Goal: Information Seeking & Learning: Learn about a topic

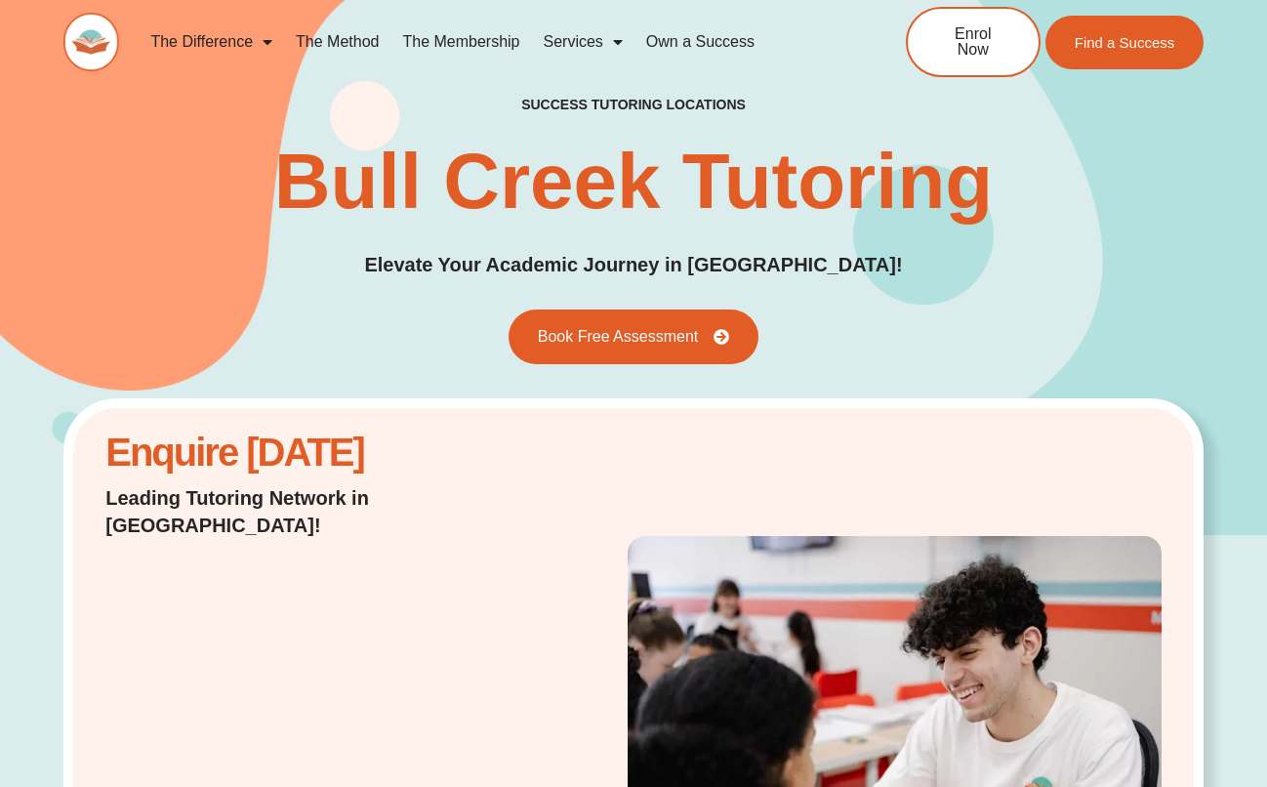
click at [611, 46] on span "Menu" at bounding box center [613, 41] width 20 height 35
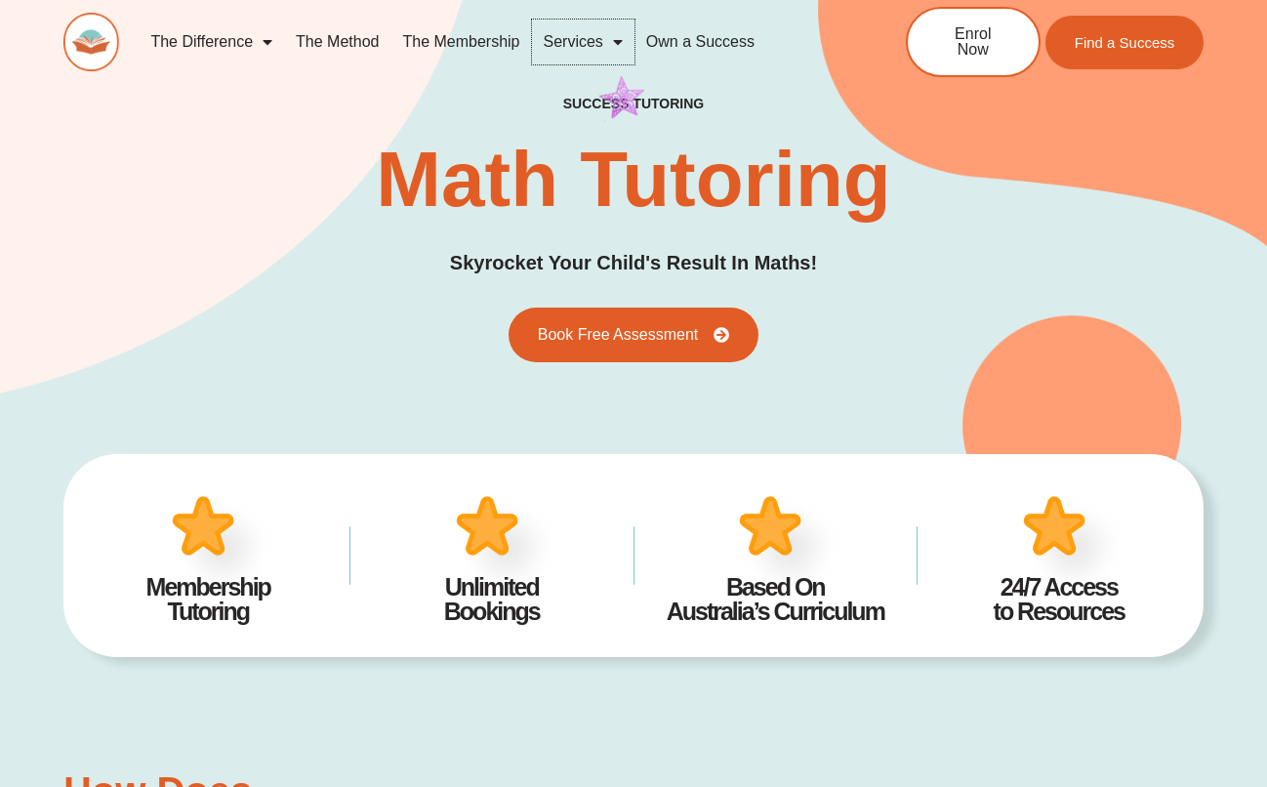
click at [616, 42] on span "Menu" at bounding box center [613, 41] width 20 height 35
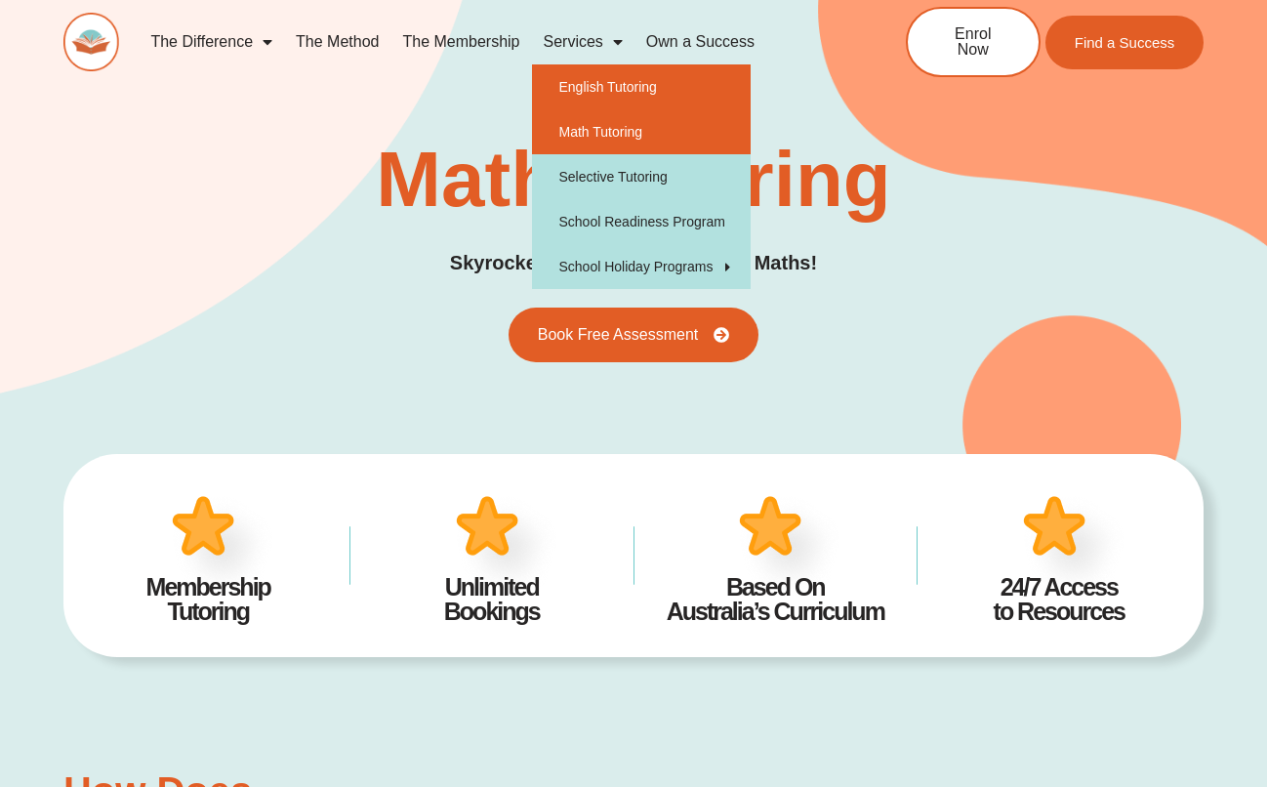
click at [627, 88] on link "English Tutoring" at bounding box center [642, 86] width 220 height 45
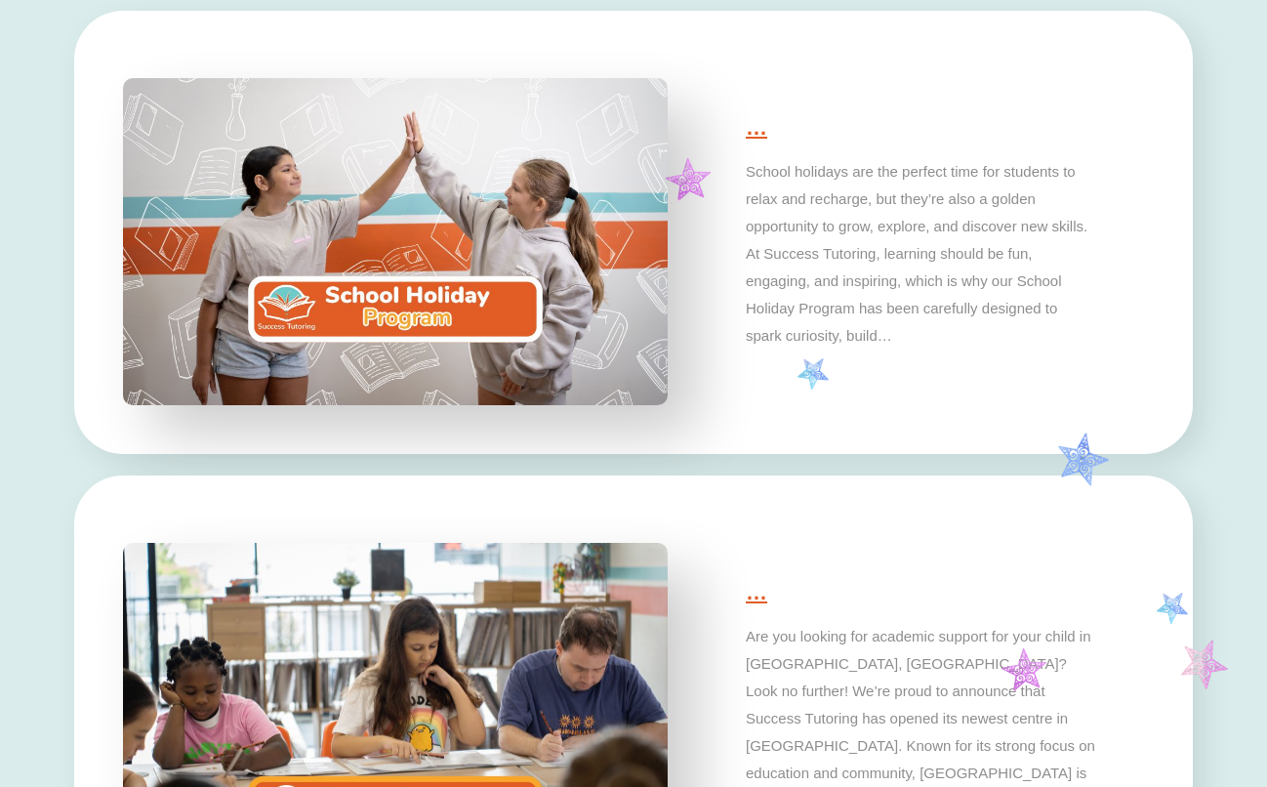
scroll to position [5146, 0]
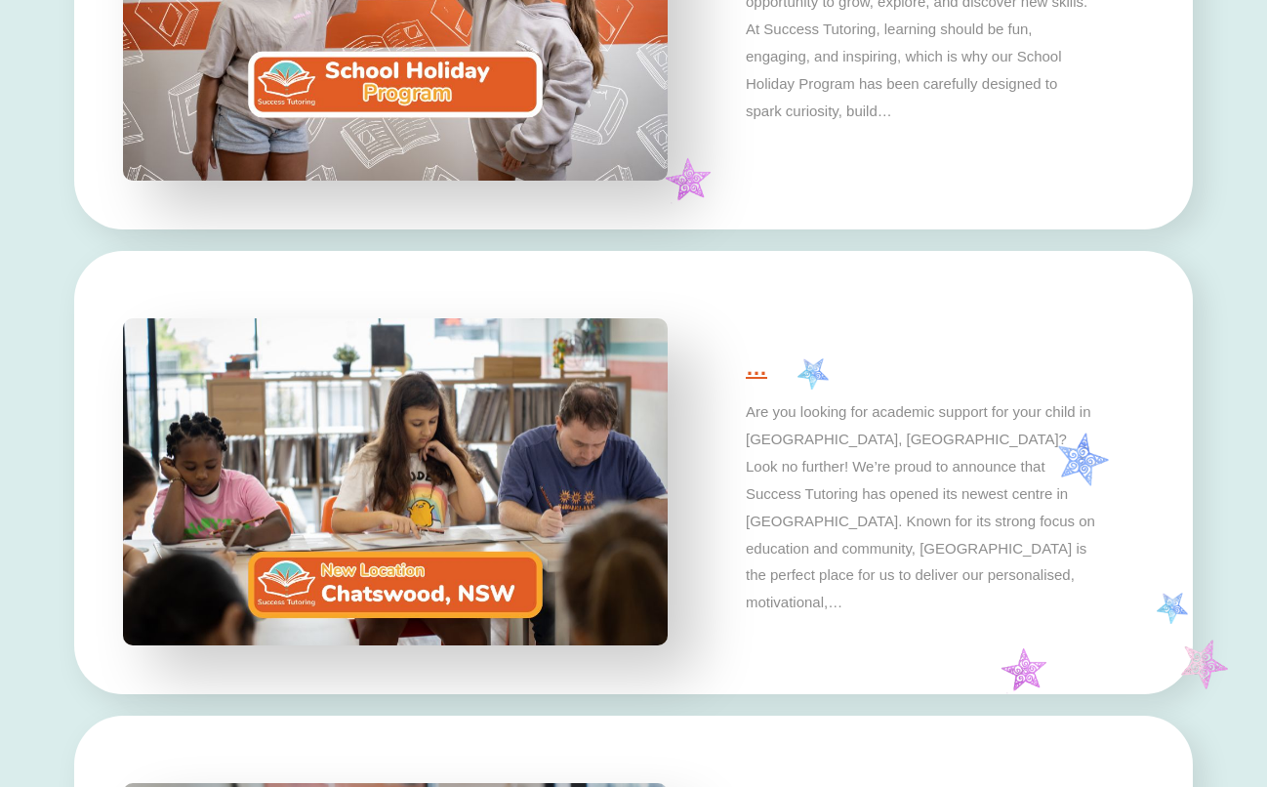
type input "*"
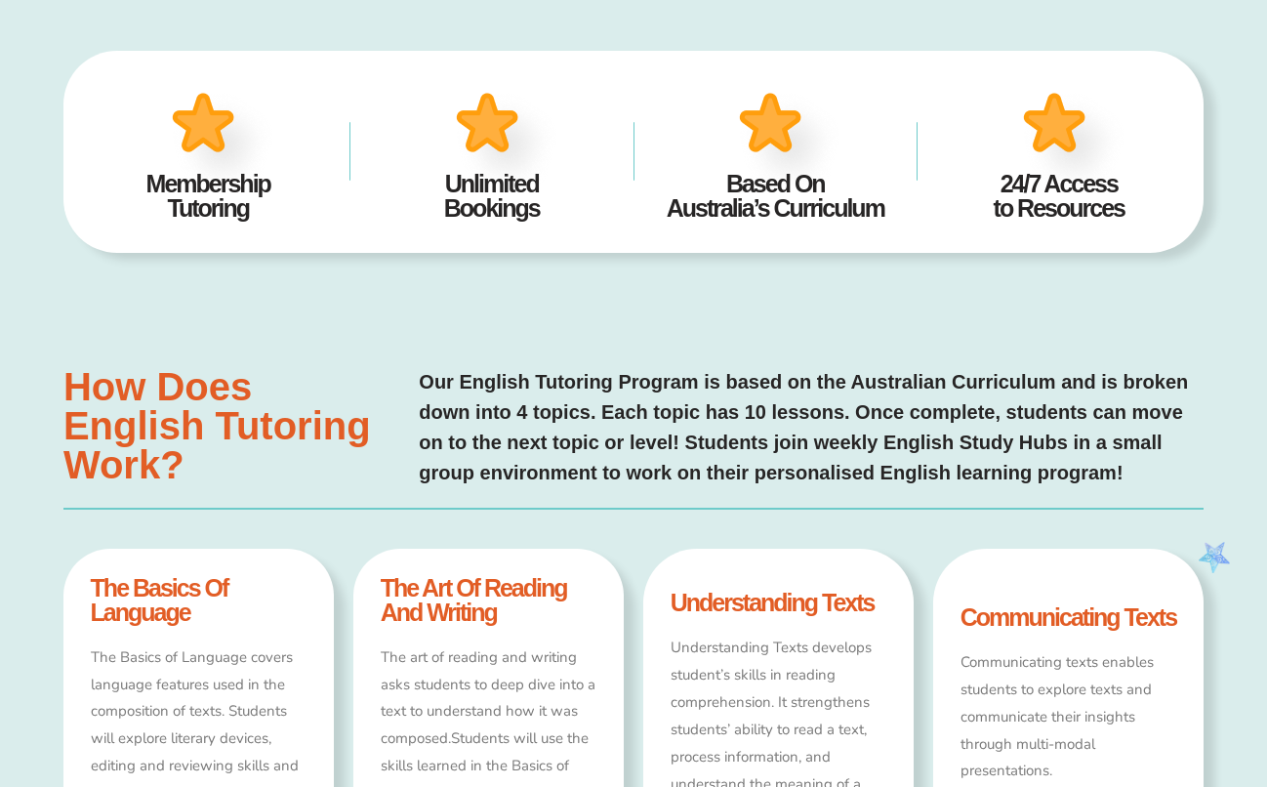
scroll to position [0, 0]
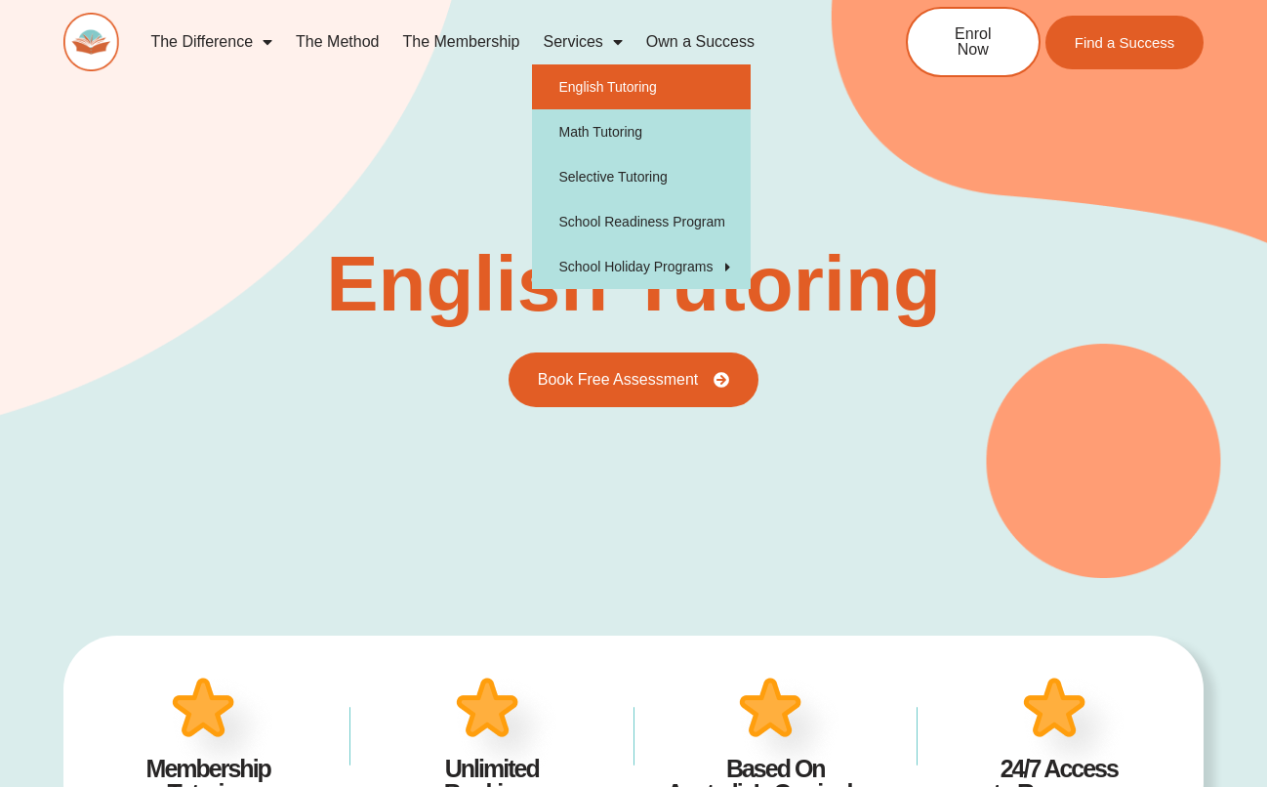
click at [609, 42] on span "Menu" at bounding box center [613, 41] width 20 height 35
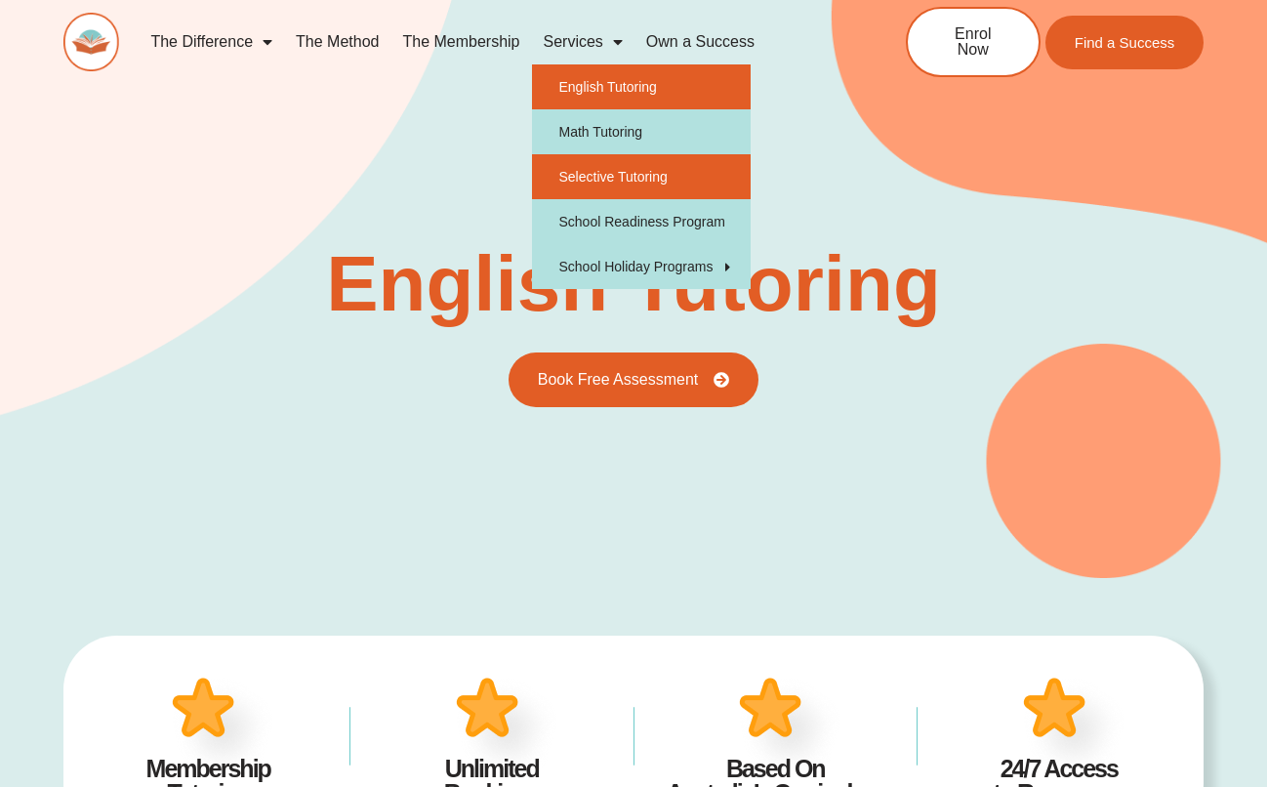
click at [652, 171] on link "Selective Tutoring" at bounding box center [642, 176] width 220 height 45
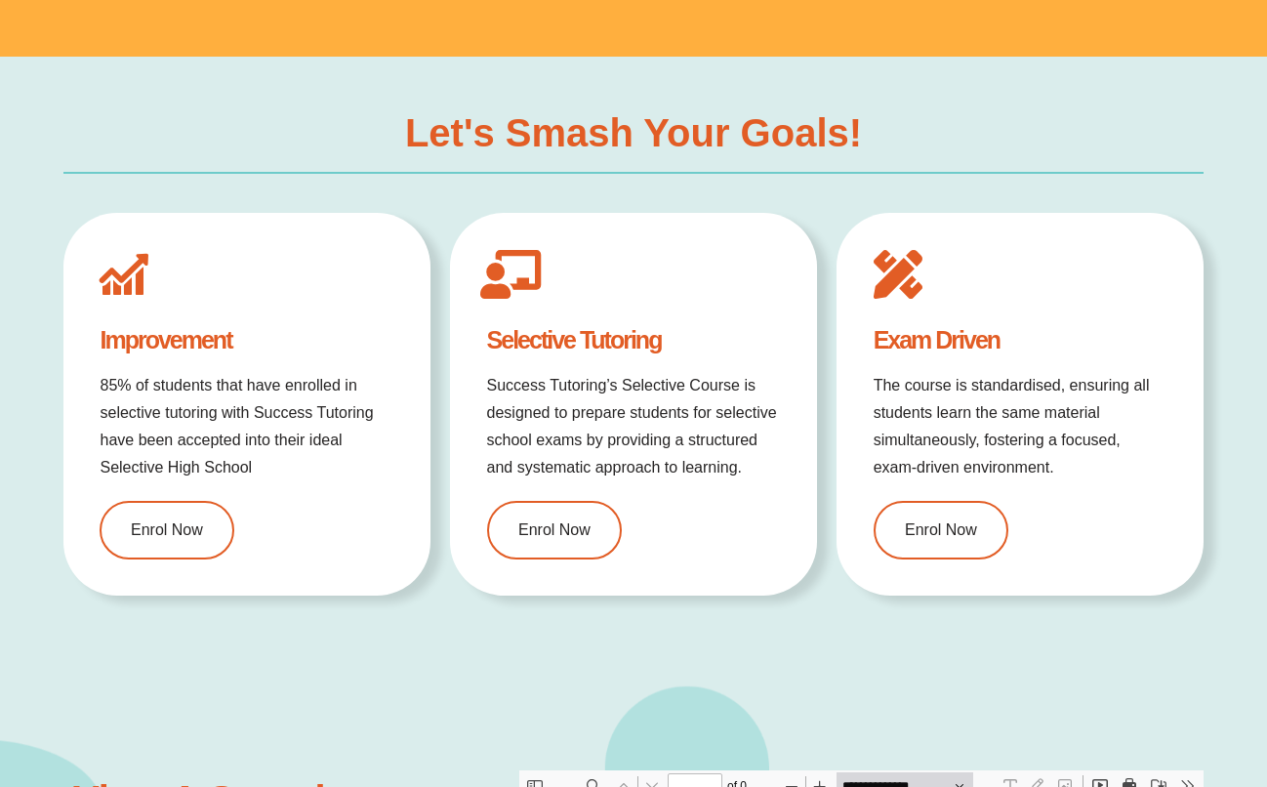
type input "*"
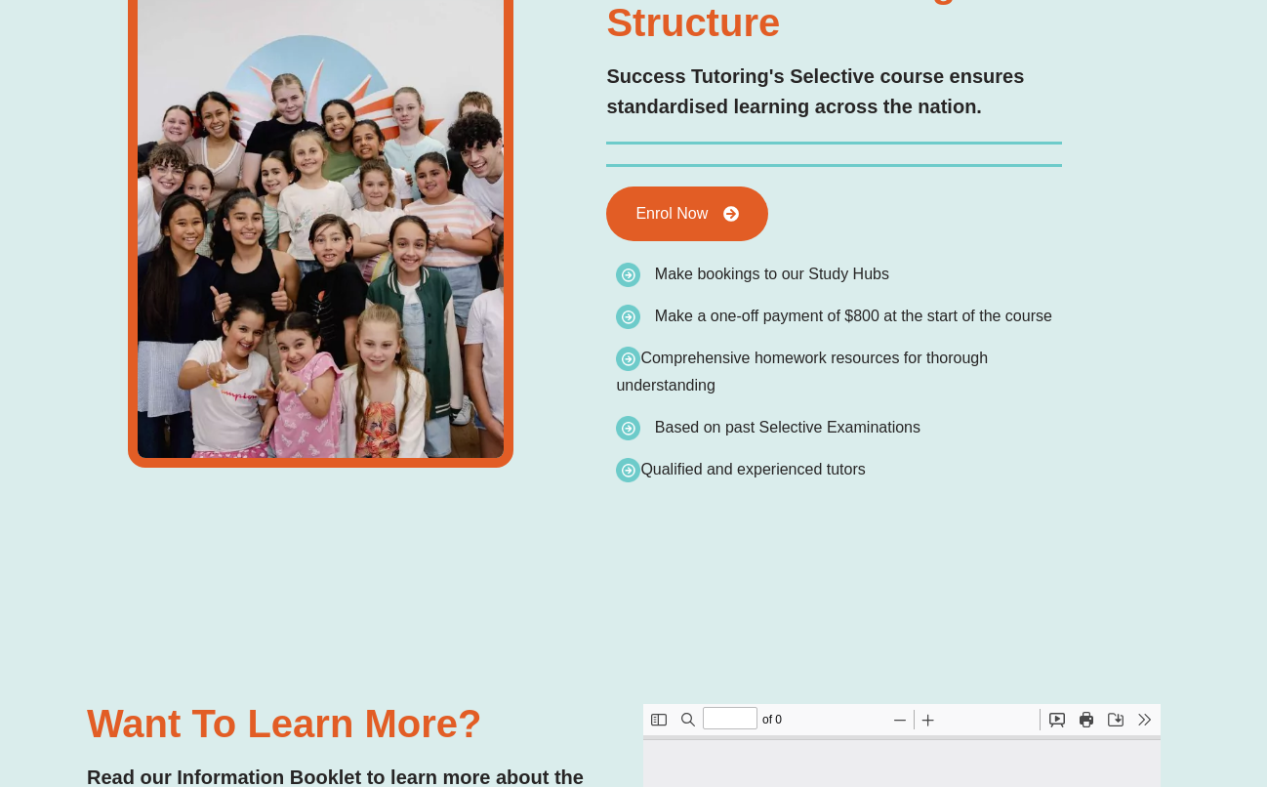
type input "*"
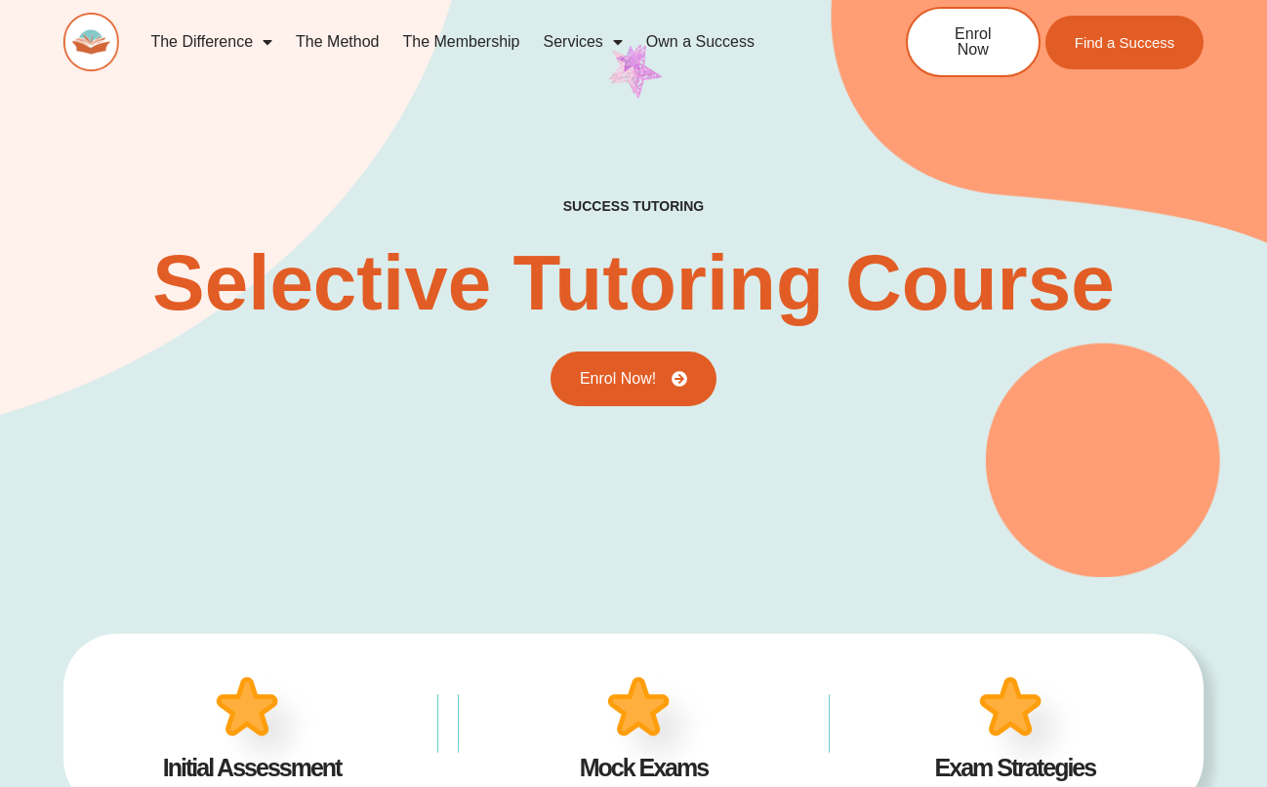
click at [609, 44] on span "Menu" at bounding box center [613, 41] width 20 height 35
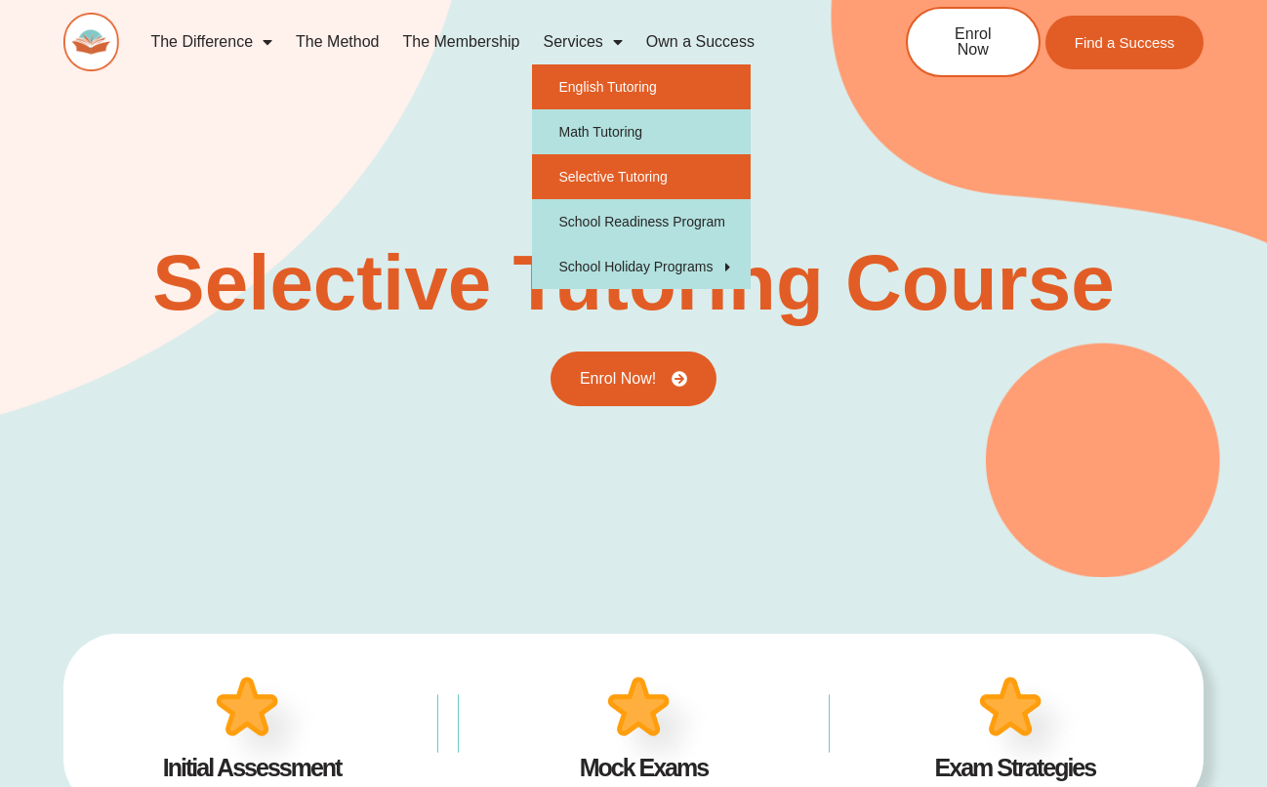
click at [614, 90] on link "English Tutoring" at bounding box center [642, 86] width 220 height 45
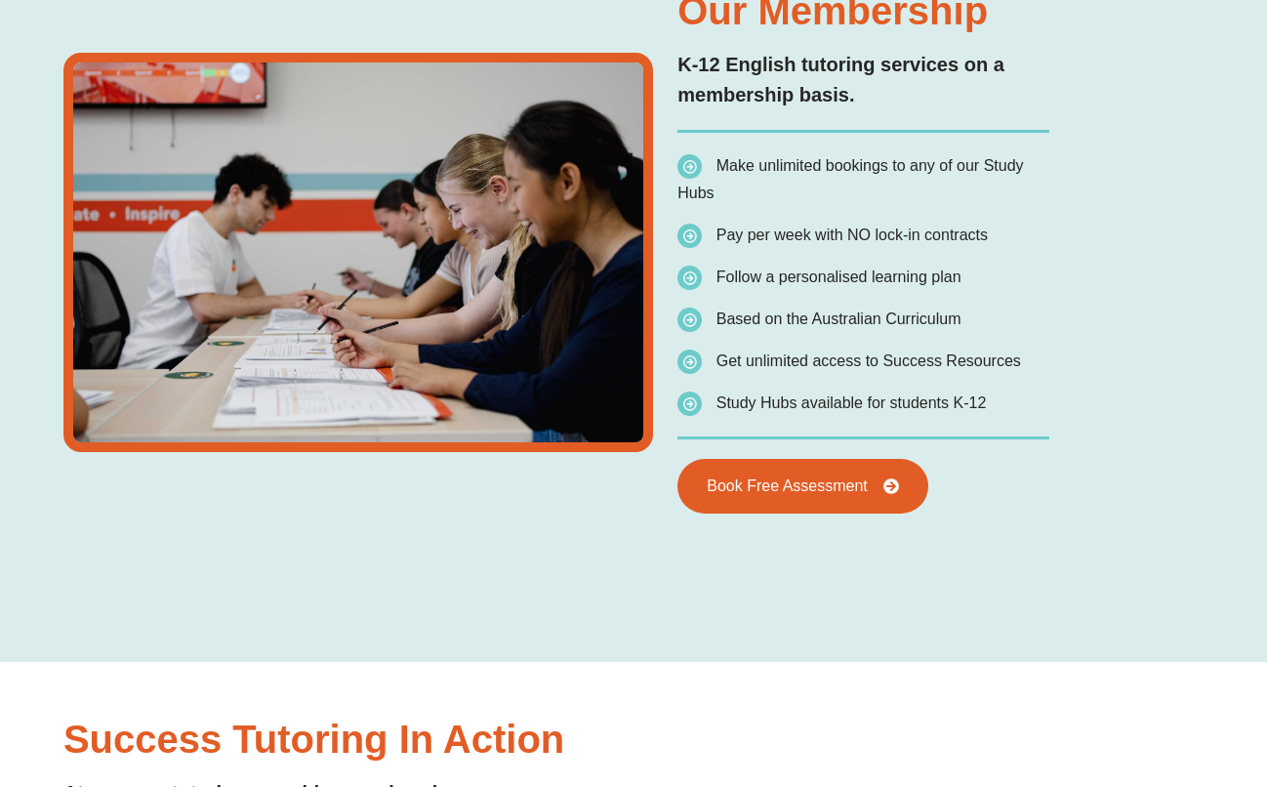
type input "*"
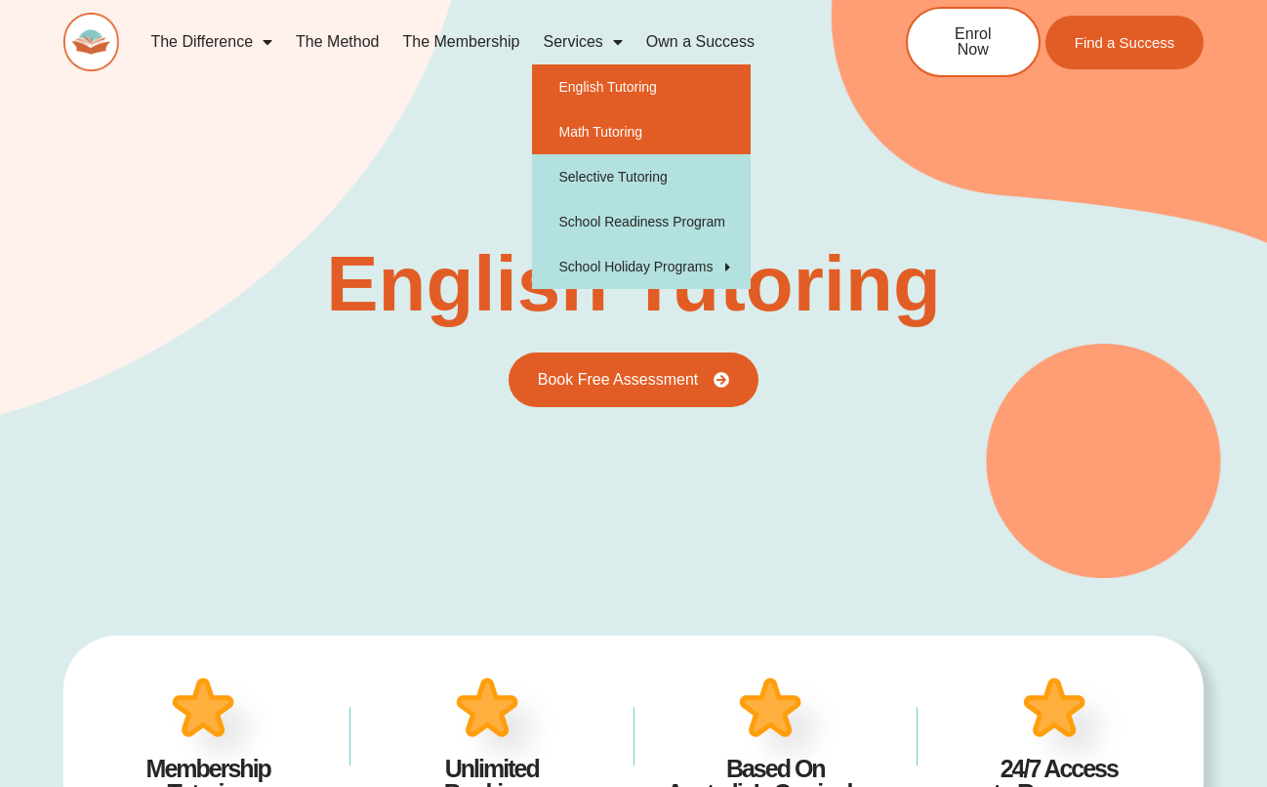
click at [635, 138] on link "Math Tutoring" at bounding box center [642, 131] width 220 height 45
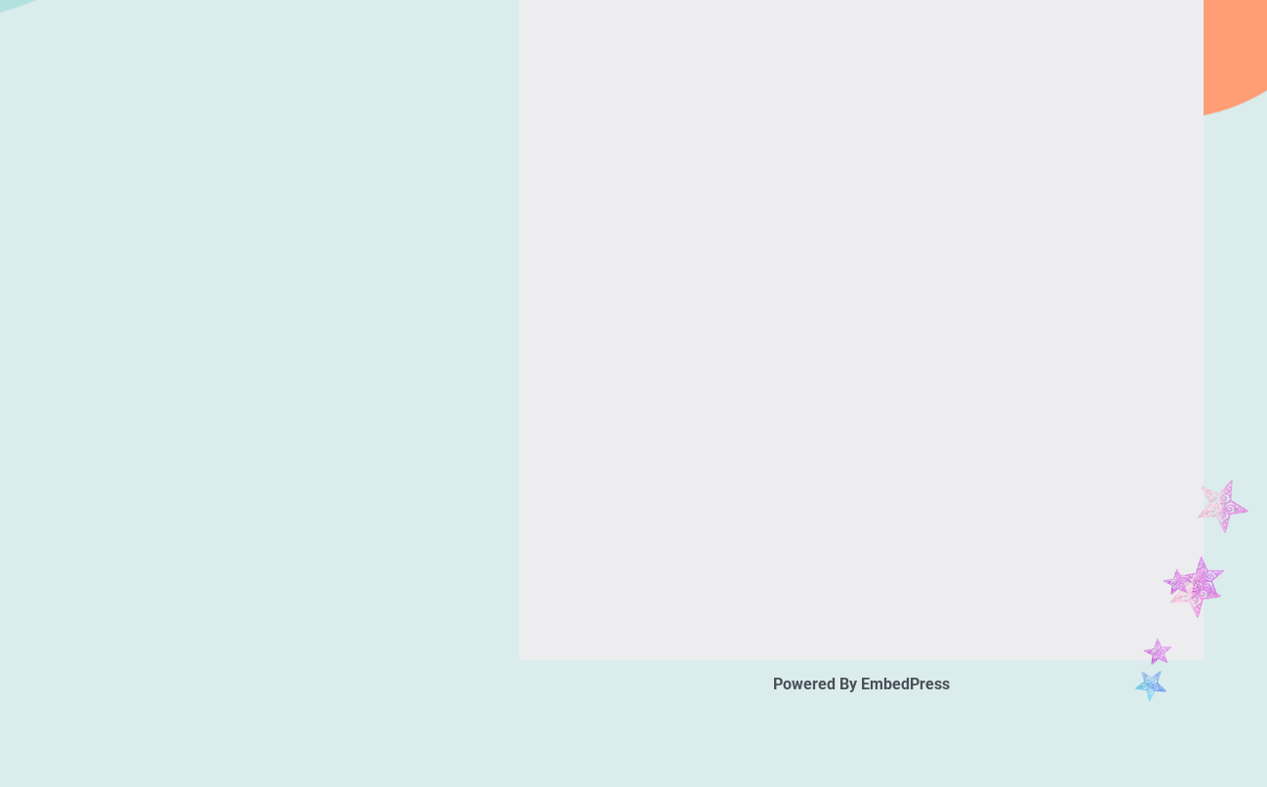
type input "*"
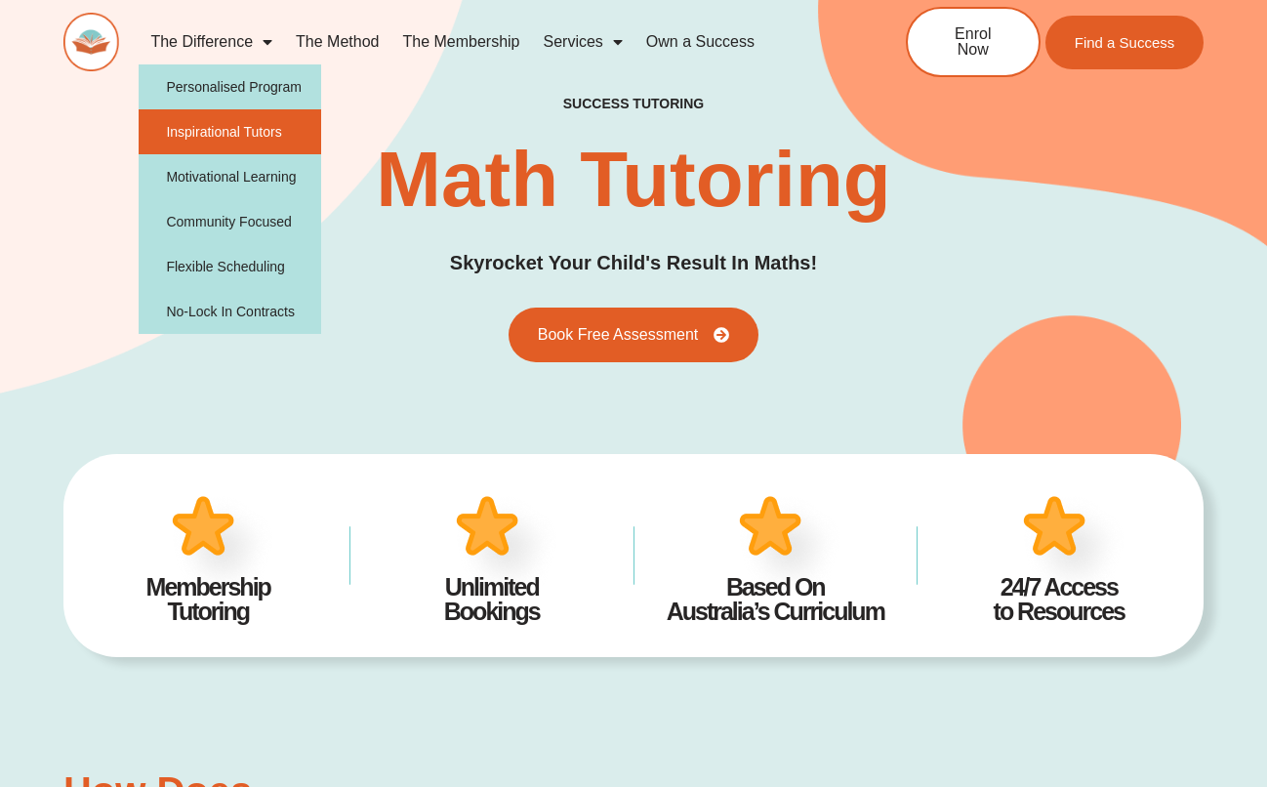
click at [291, 141] on link "Inspirational Tutors" at bounding box center [230, 131] width 182 height 45
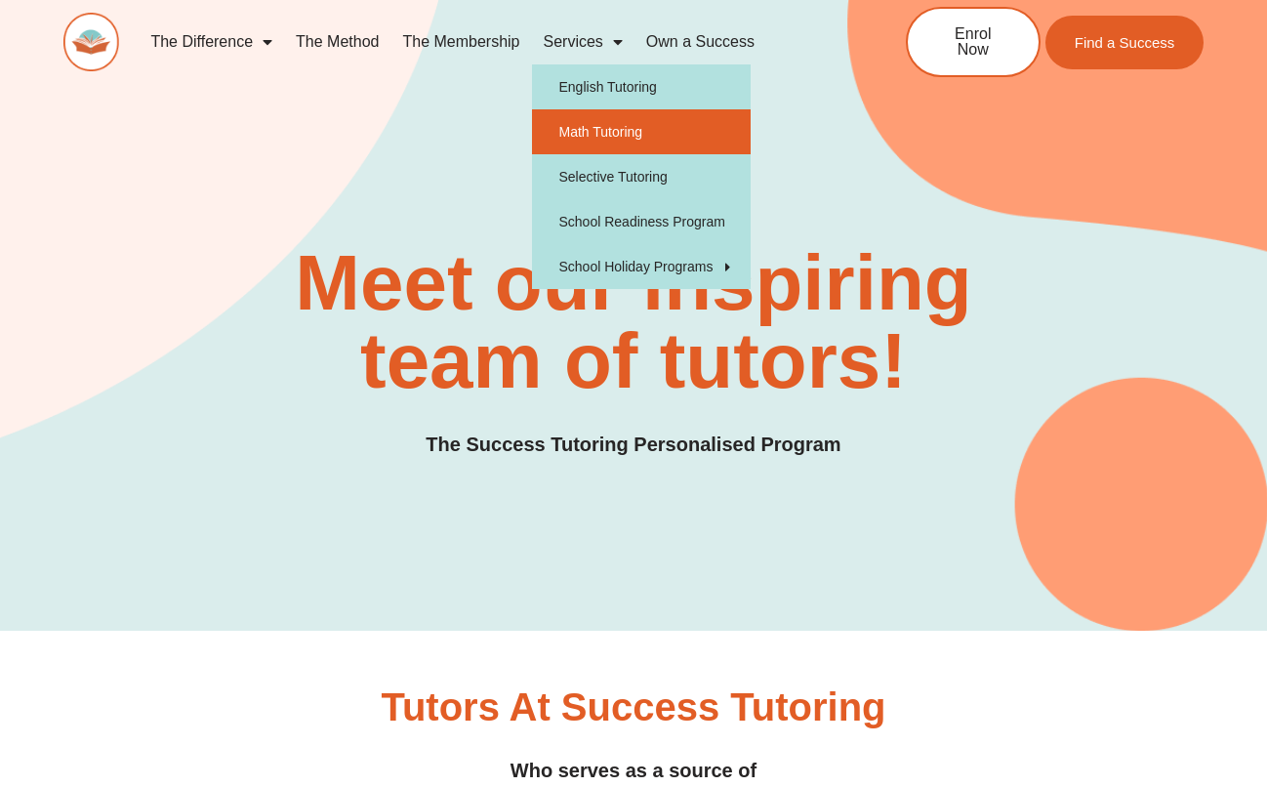
click at [618, 135] on link "Math Tutoring" at bounding box center [642, 131] width 220 height 45
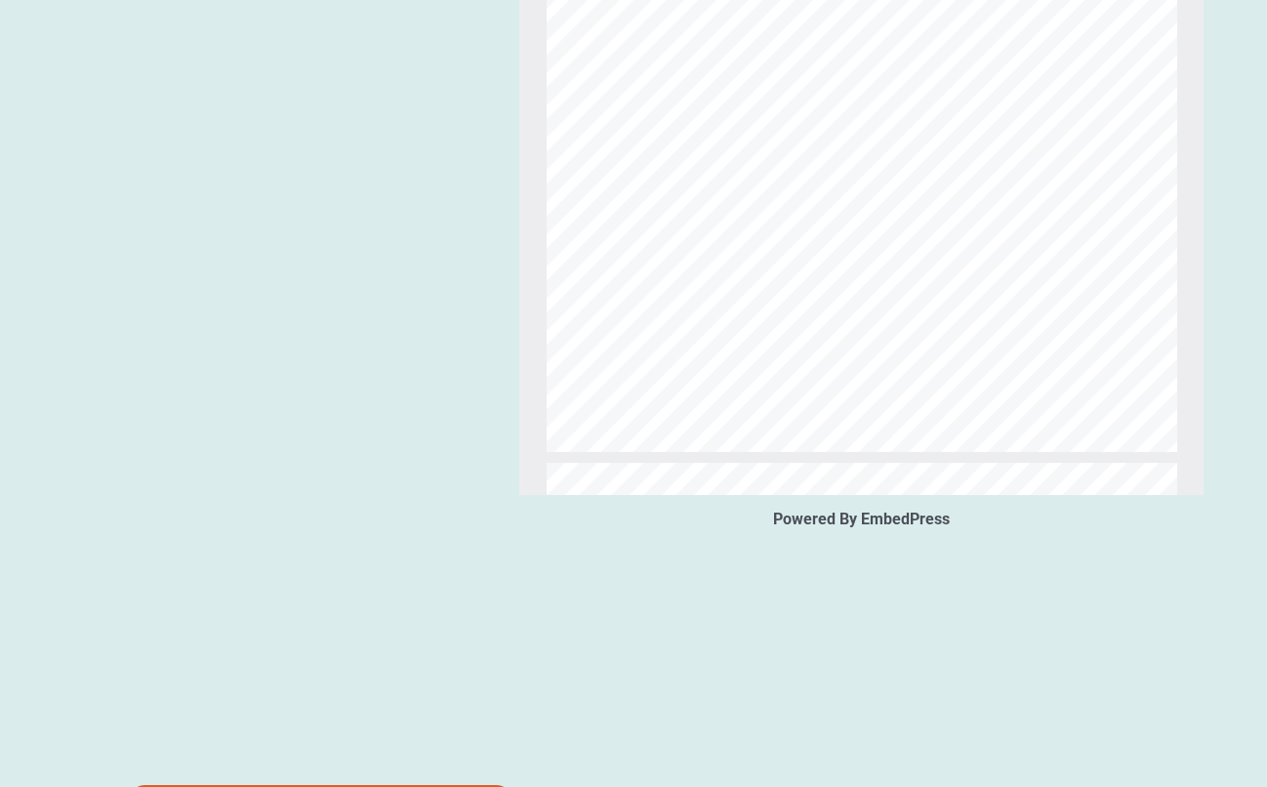
scroll to position [855, 0]
type input "*"
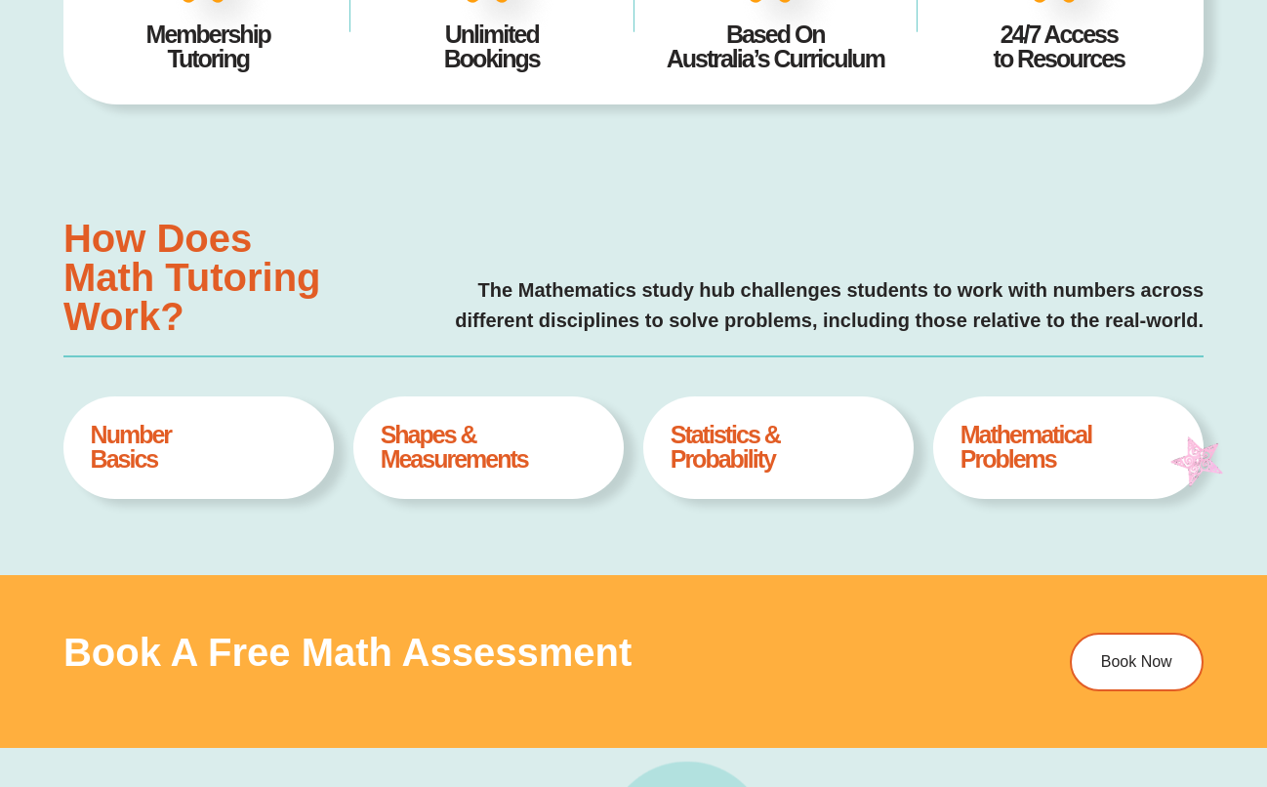
scroll to position [0, 0]
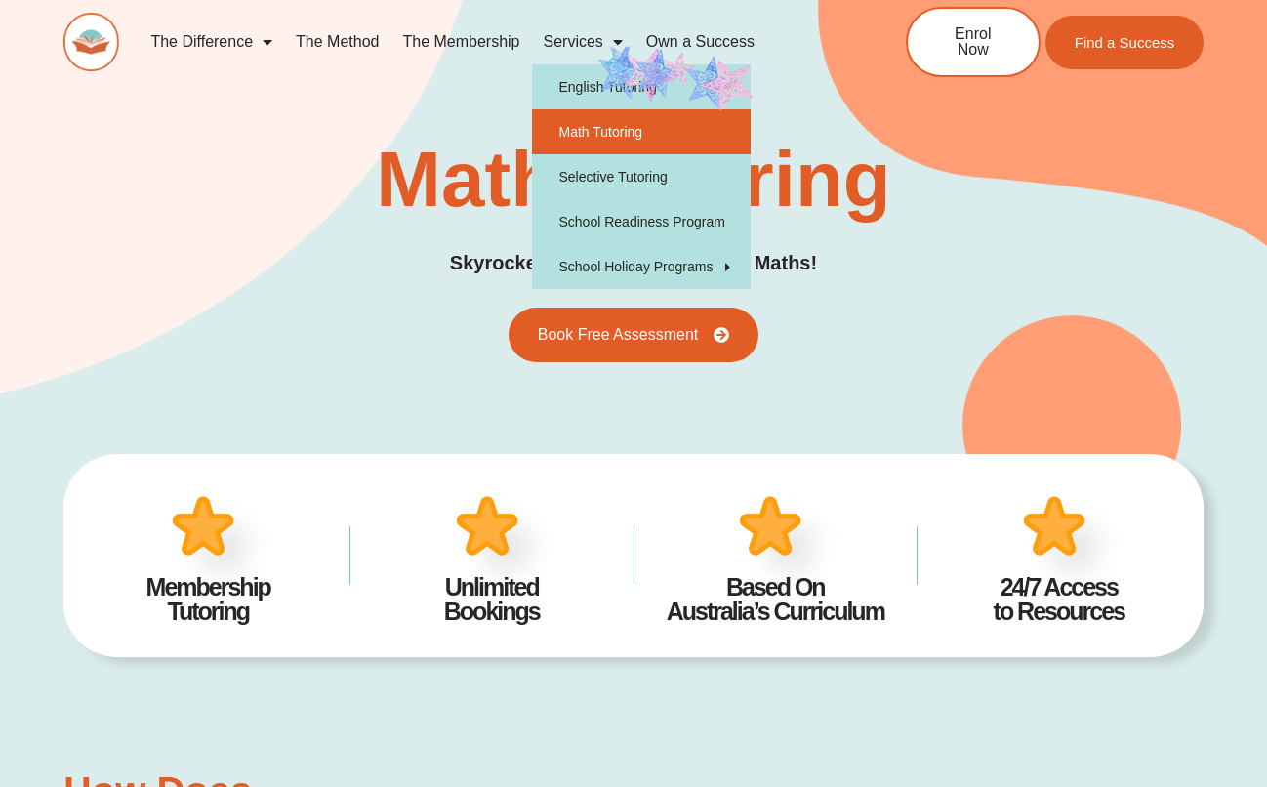
click at [597, 46] on link "Services" at bounding box center [583, 42] width 102 height 45
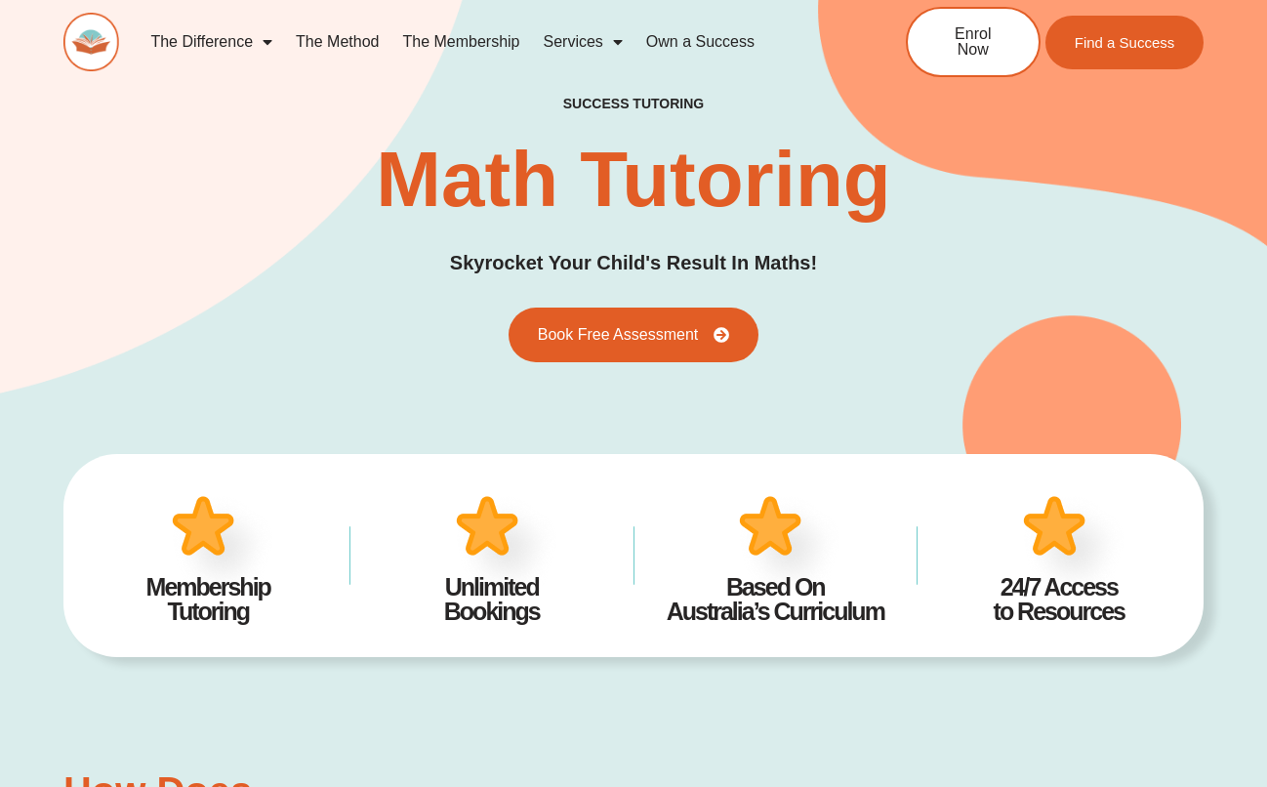
click at [597, 46] on link "Services" at bounding box center [583, 42] width 102 height 45
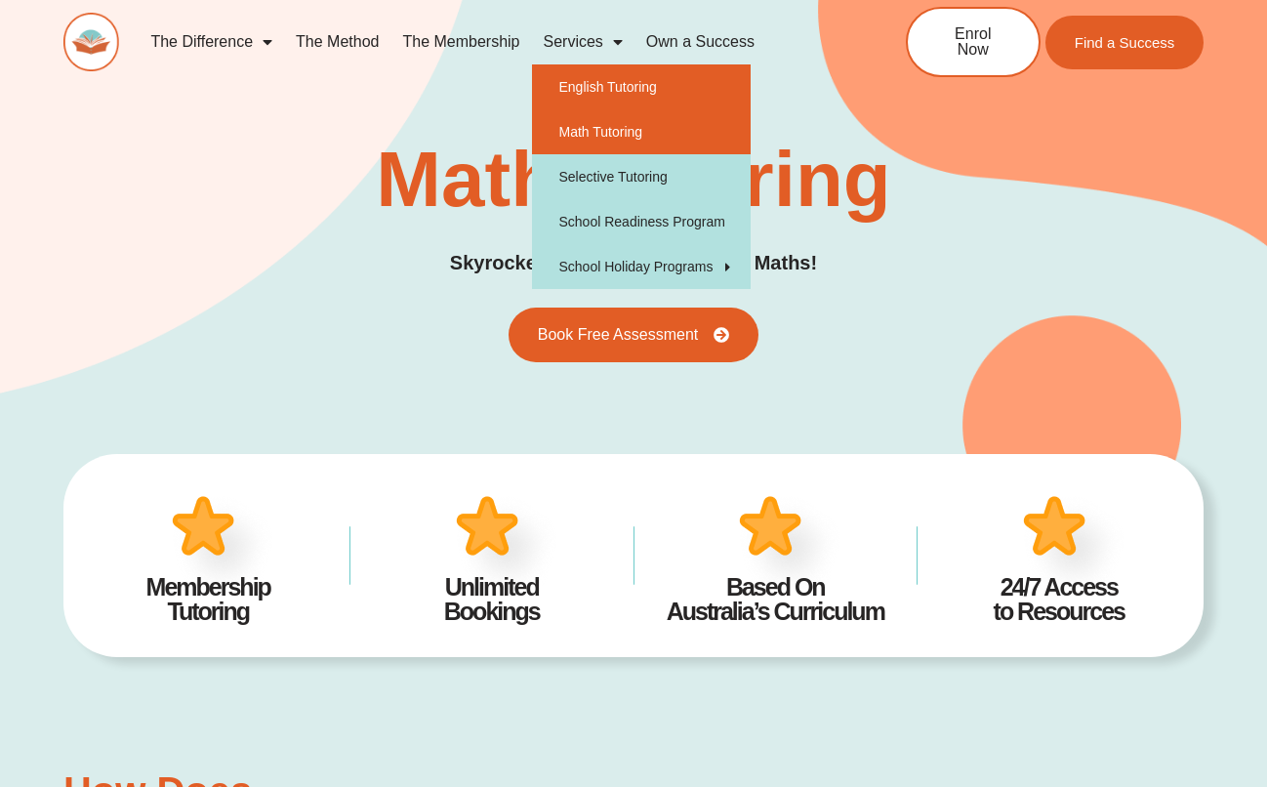
click at [614, 74] on link "English Tutoring" at bounding box center [642, 86] width 220 height 45
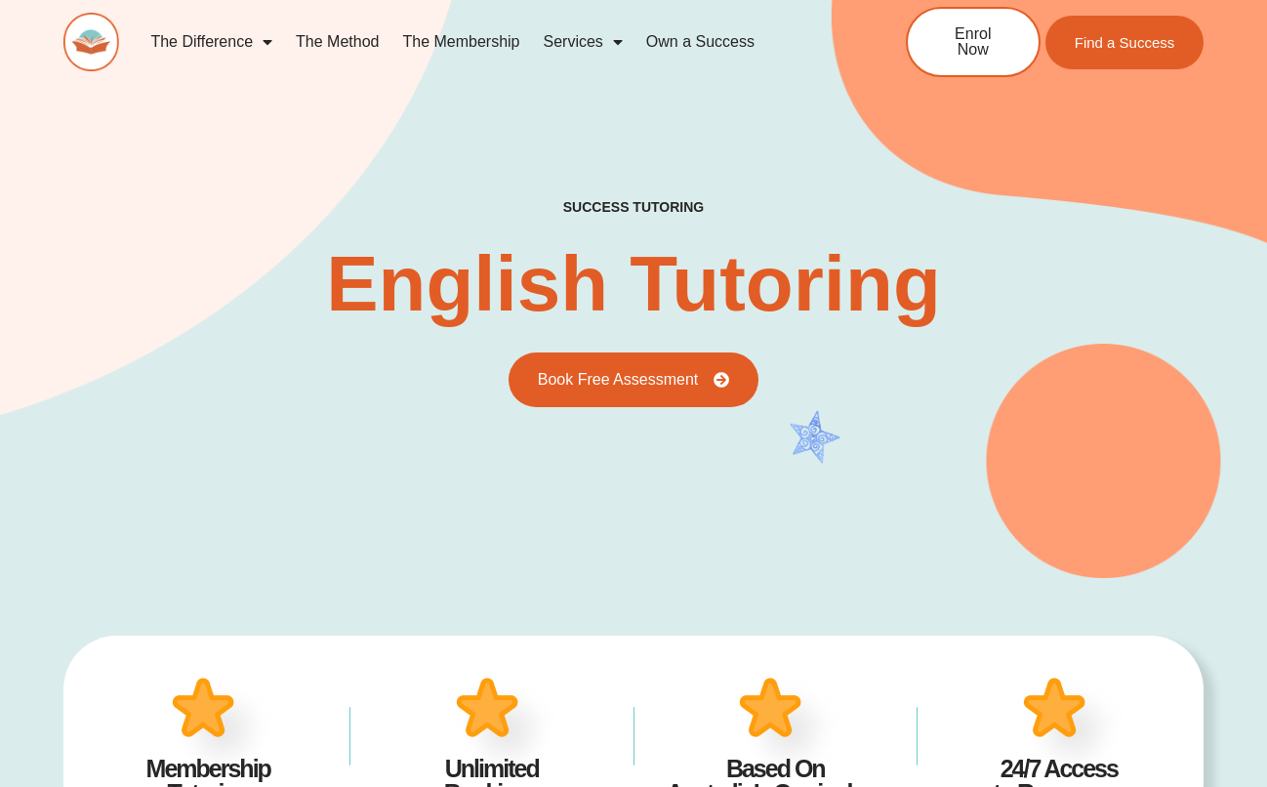
click at [614, 45] on span "Menu" at bounding box center [613, 41] width 20 height 35
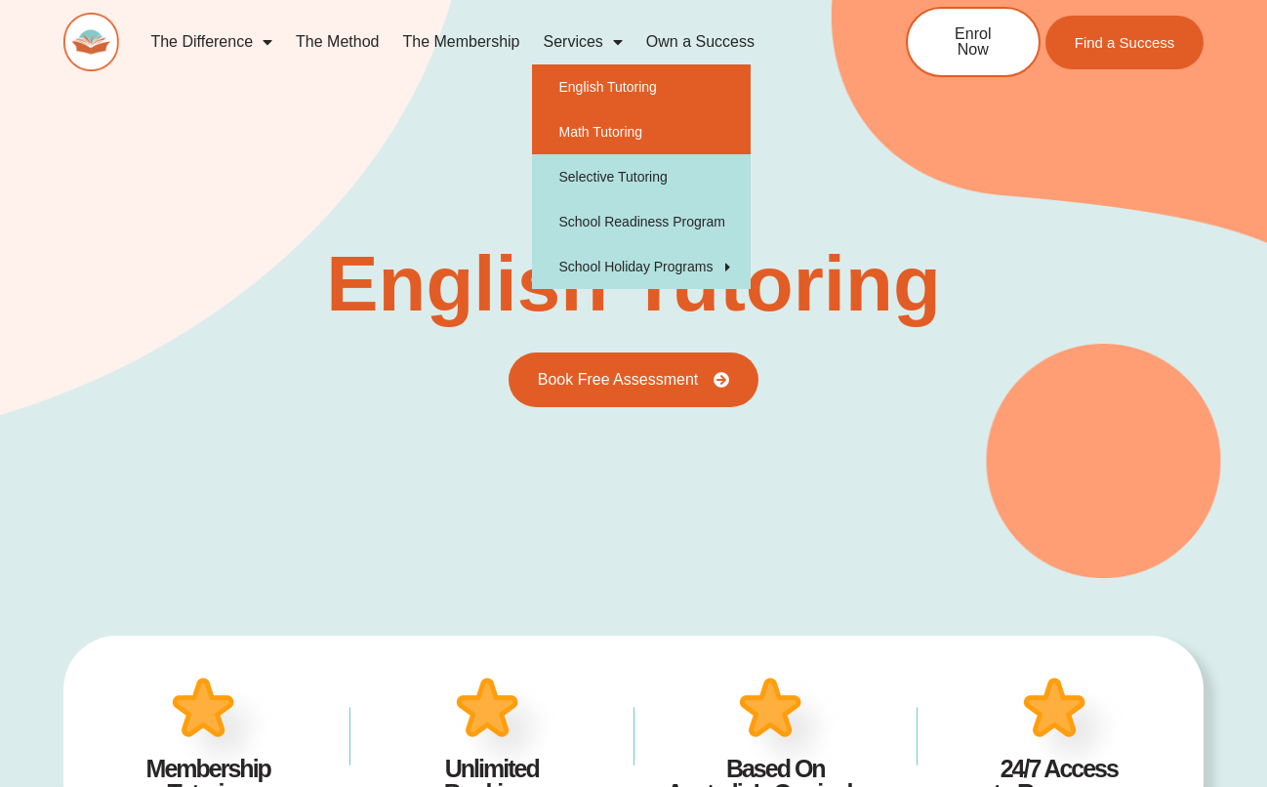
click at [634, 128] on link "Math Tutoring" at bounding box center [642, 131] width 220 height 45
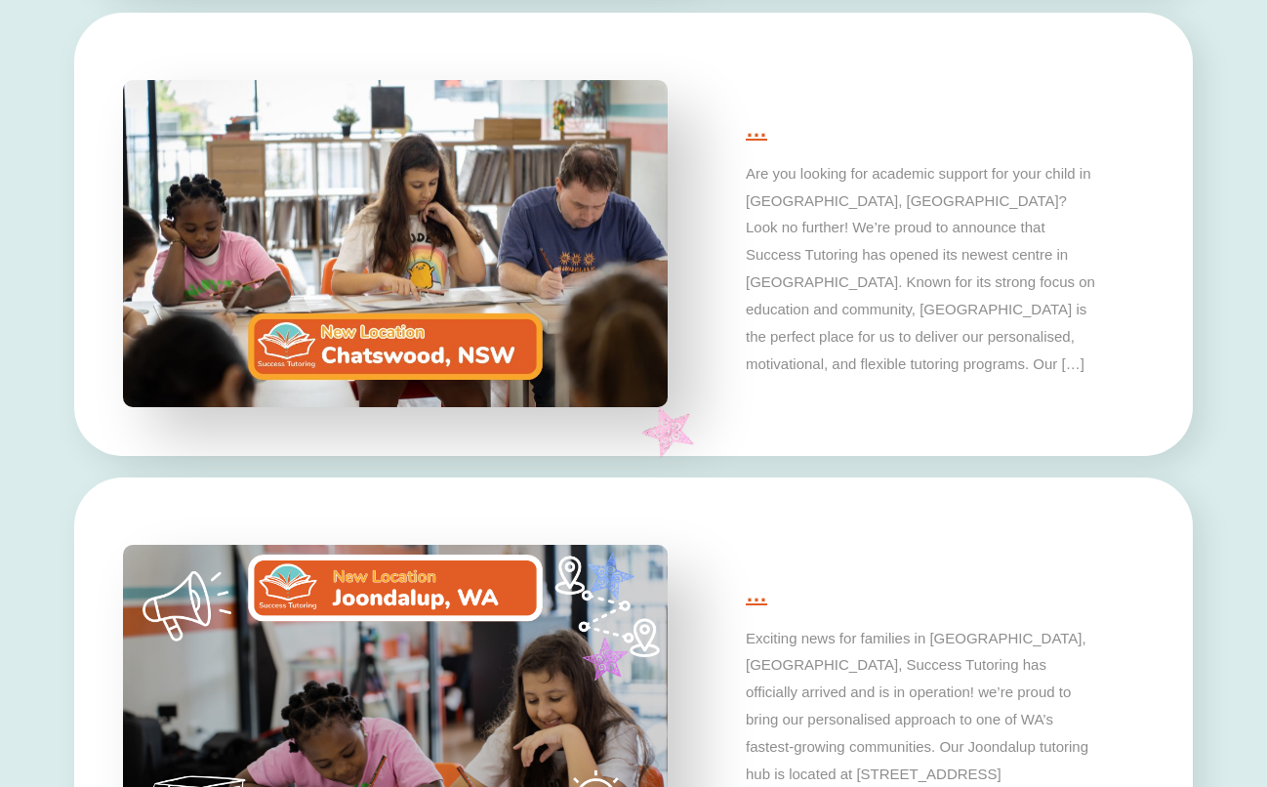
type input "*"
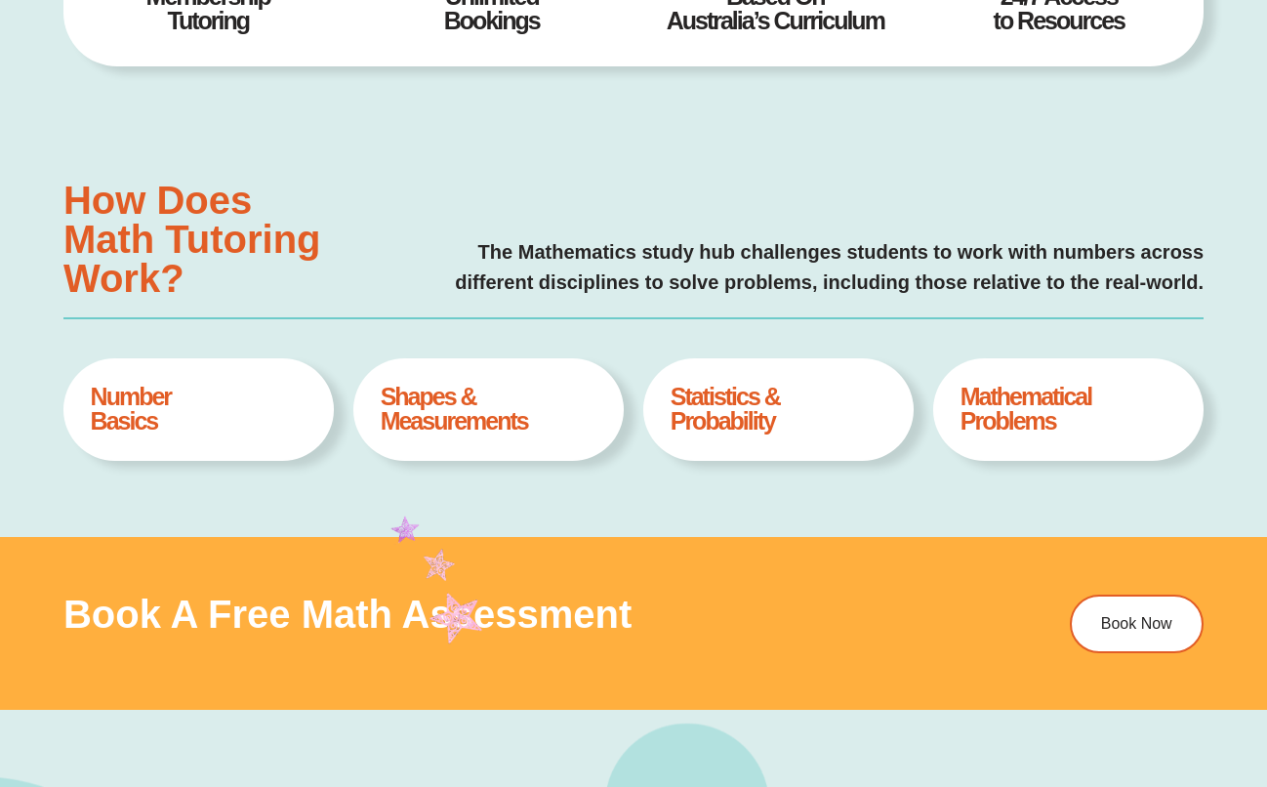
scroll to position [591, 0]
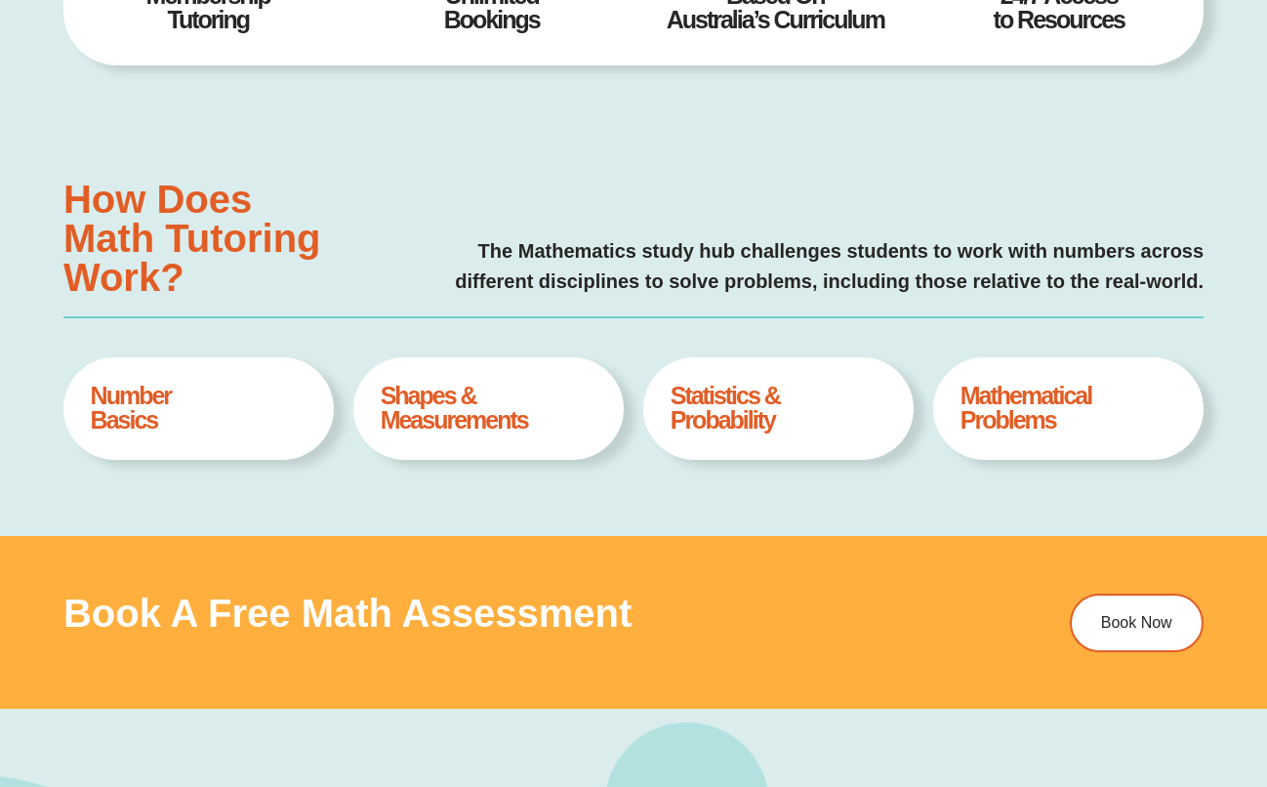
click at [276, 408] on h4 "Number Basics" at bounding box center [199, 408] width 217 height 49
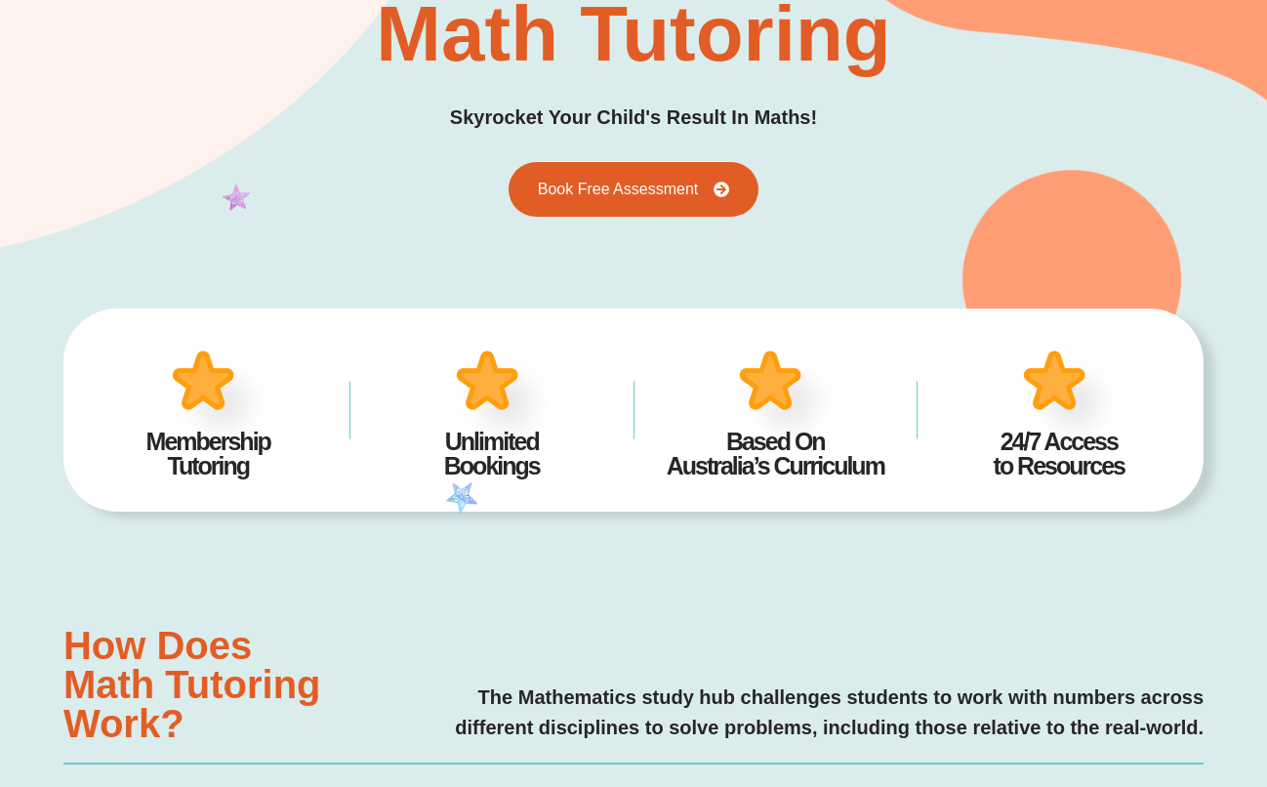
scroll to position [0, 0]
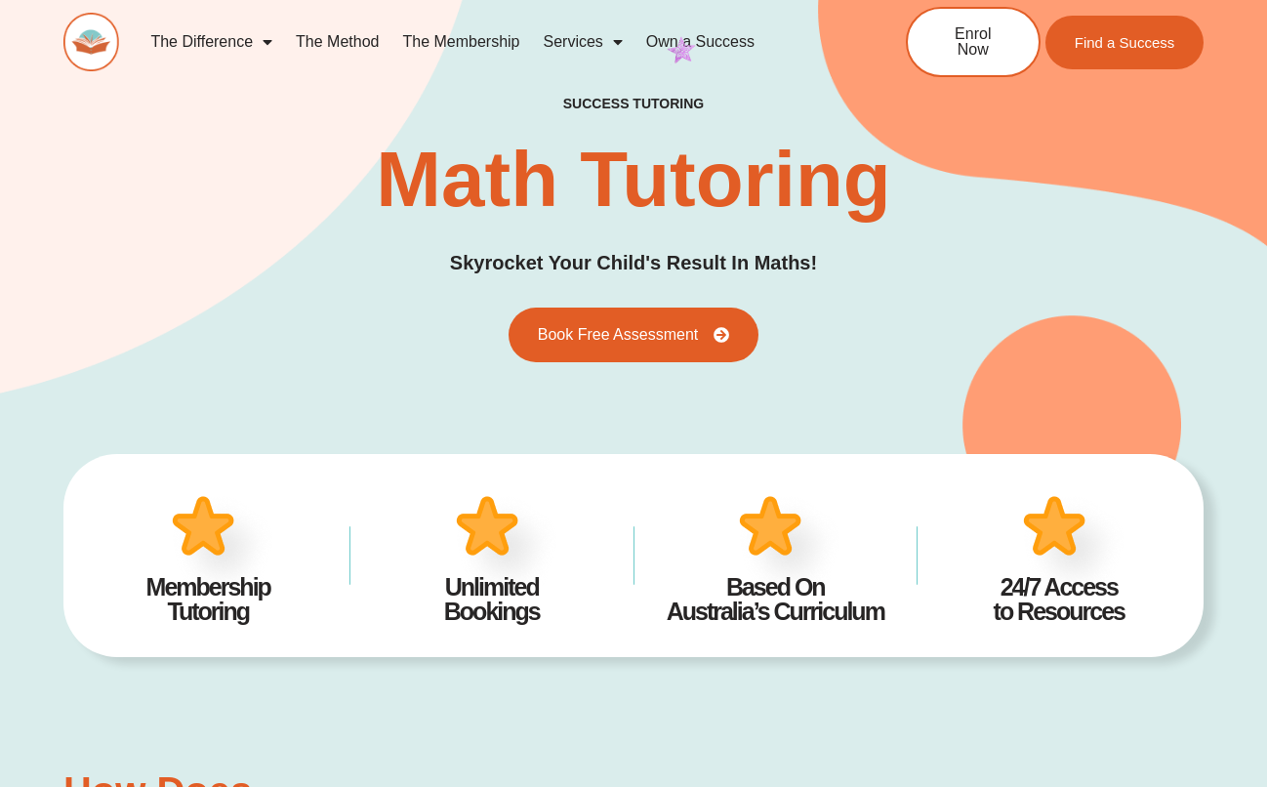
click at [666, 37] on link "Own a Success" at bounding box center [700, 42] width 132 height 45
click at [360, 38] on link "The Method" at bounding box center [337, 42] width 106 height 45
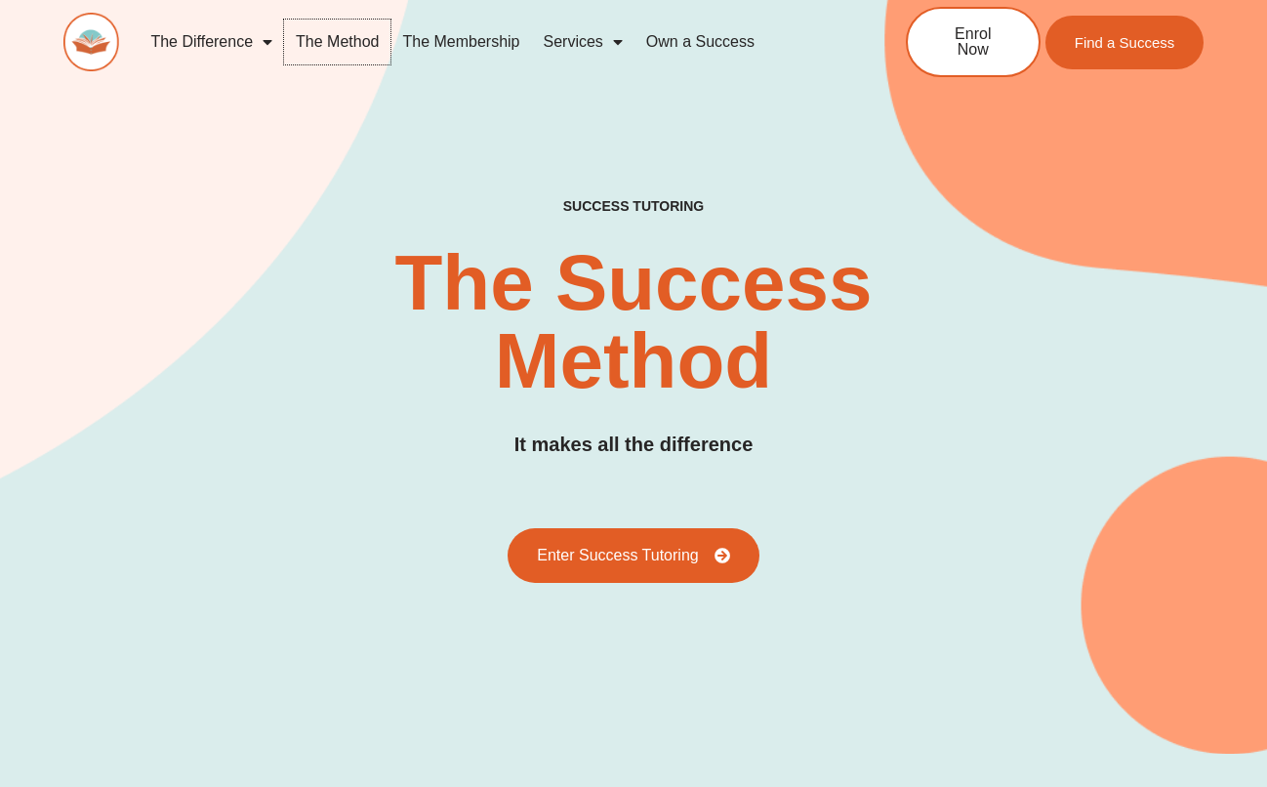
click at [312, 41] on link "The Method" at bounding box center [337, 42] width 106 height 45
